Goal: Navigation & Orientation: Find specific page/section

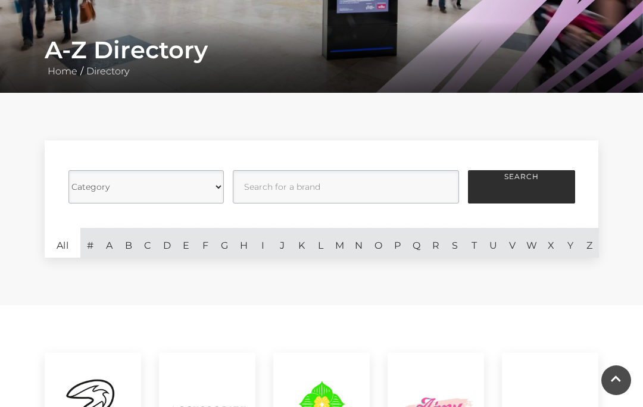
scroll to position [230, 0]
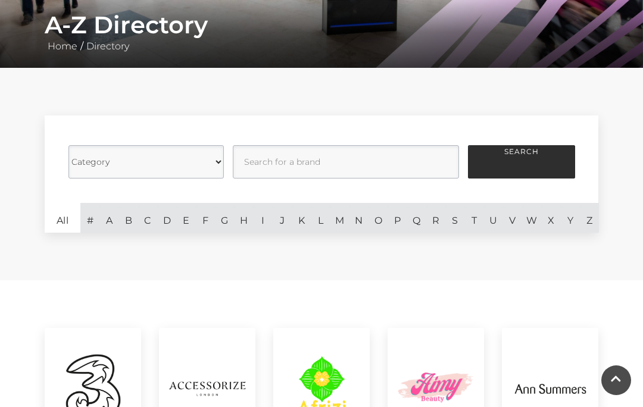
click at [151, 222] on link "C" at bounding box center [147, 218] width 19 height 30
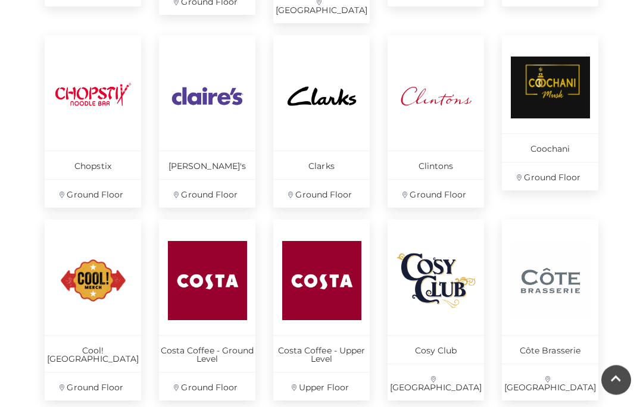
scroll to position [724, 0]
click at [563, 298] on img at bounding box center [550, 280] width 79 height 79
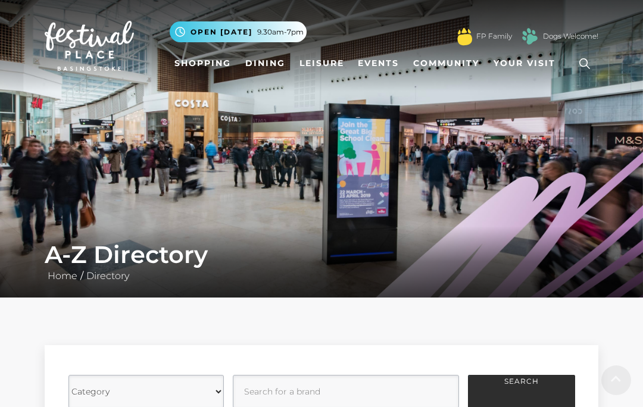
scroll to position [776, 0]
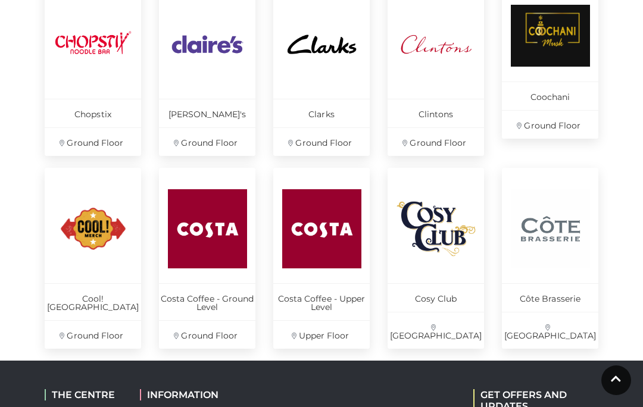
click at [450, 229] on img at bounding box center [436, 228] width 79 height 79
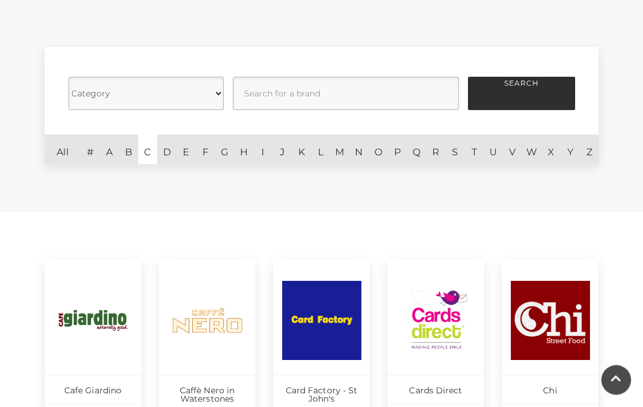
scroll to position [294, 0]
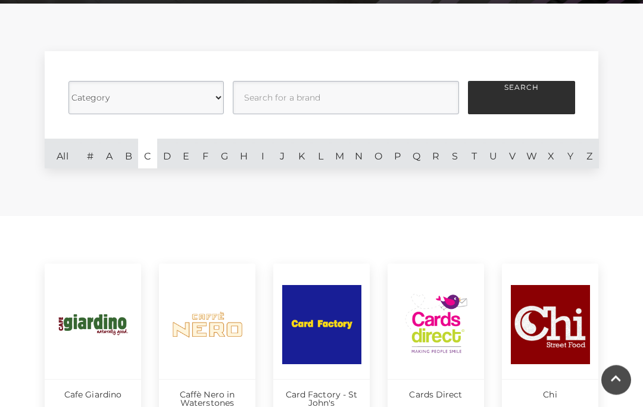
click at [108, 155] on link "A" at bounding box center [108, 154] width 19 height 30
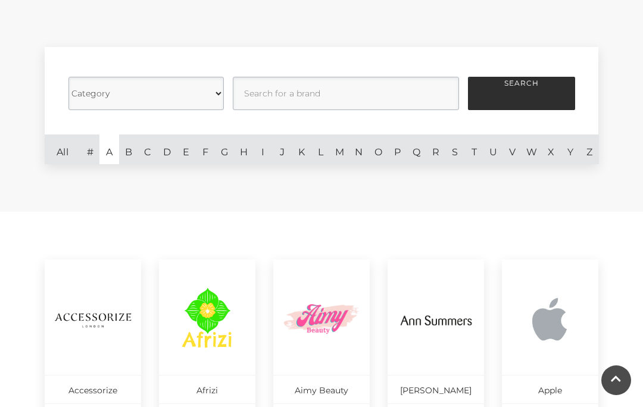
scroll to position [288, 0]
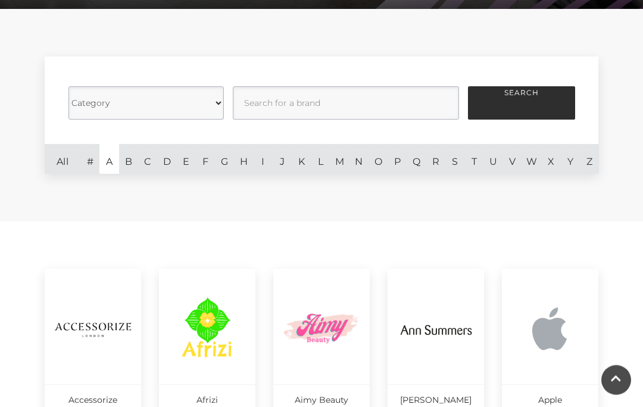
click at [127, 166] on link "B" at bounding box center [128, 160] width 19 height 30
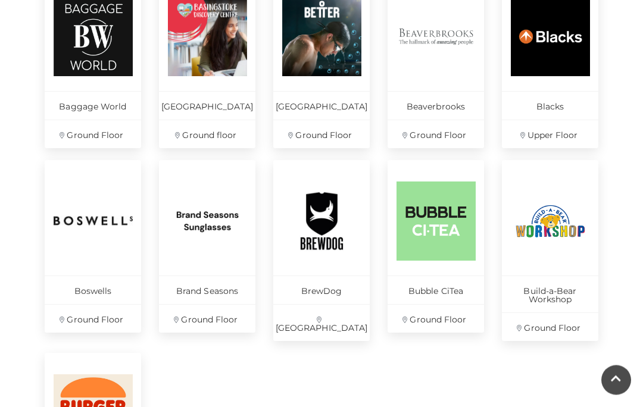
scroll to position [582, 0]
click at [108, 301] on p "Boswells" at bounding box center [93, 290] width 96 height 29
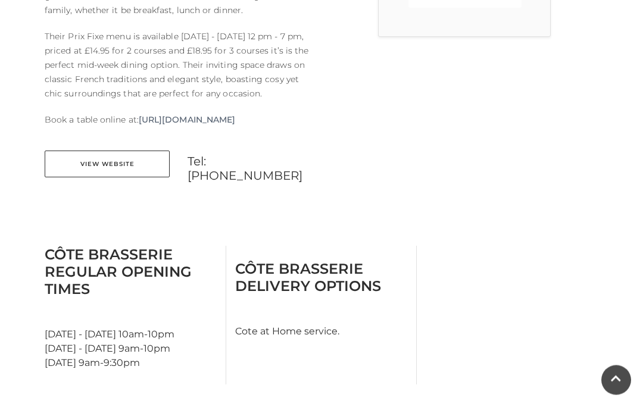
scroll to position [482, 0]
click at [136, 177] on link "View Website" at bounding box center [107, 163] width 125 height 27
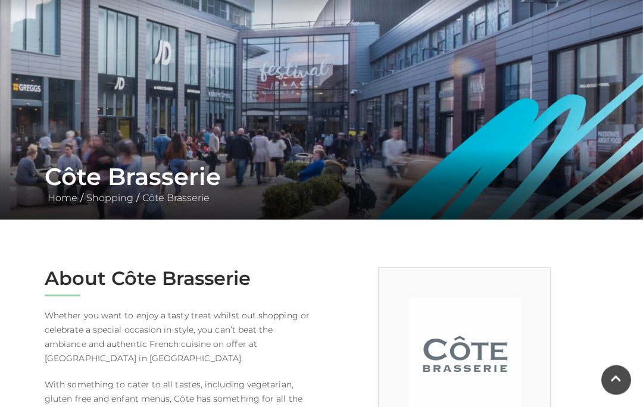
scroll to position [71, 0]
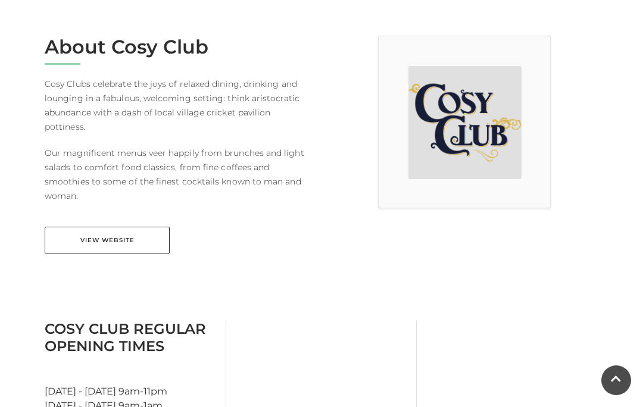
scroll to position [329, 0]
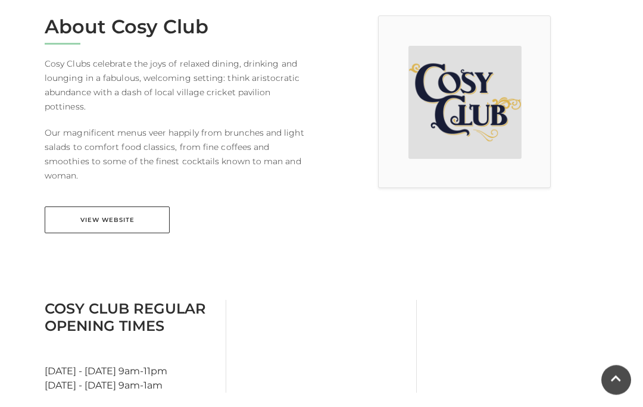
click at [131, 207] on link "View Website" at bounding box center [107, 220] width 125 height 27
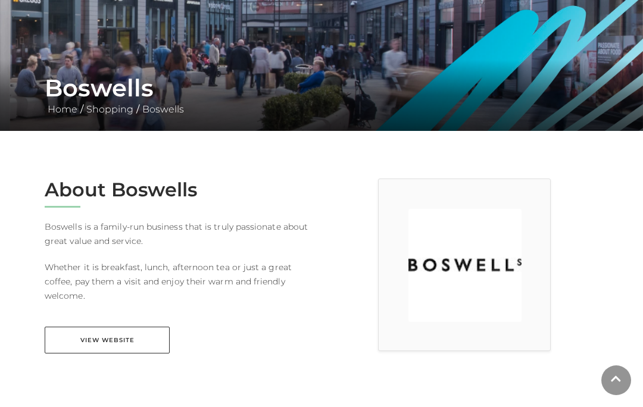
scroll to position [176, 0]
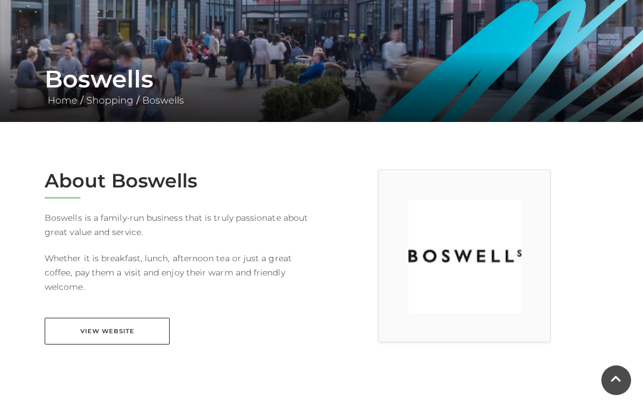
click at [130, 335] on link "View Website" at bounding box center [107, 331] width 125 height 27
